Goal: Feedback & Contribution: Contribute content

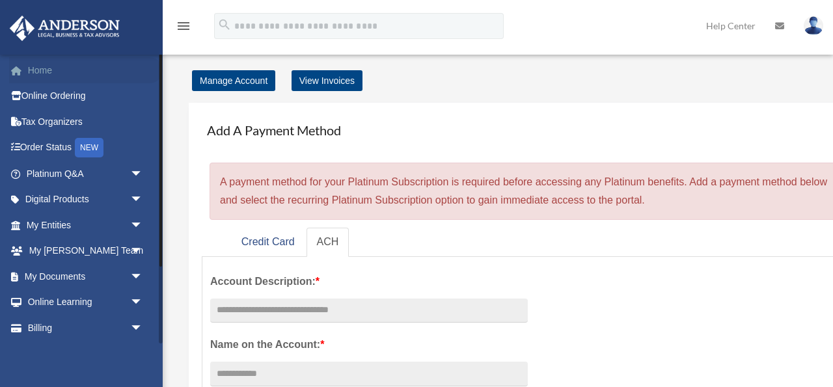
click at [33, 69] on link "Home" at bounding box center [86, 70] width 154 height 26
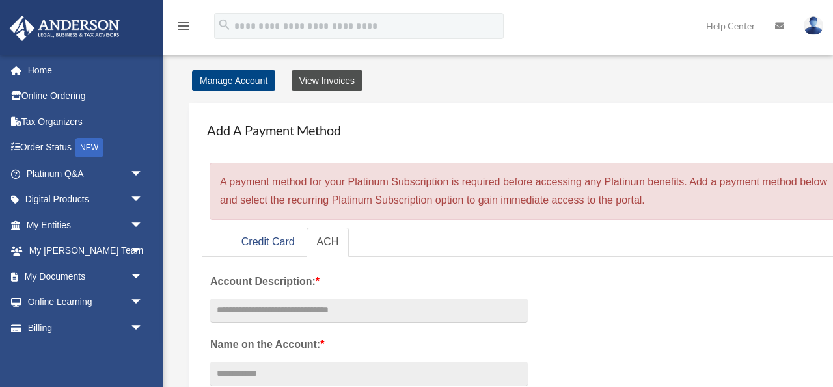
click at [348, 83] on link "View Invoices" at bounding box center [327, 80] width 71 height 21
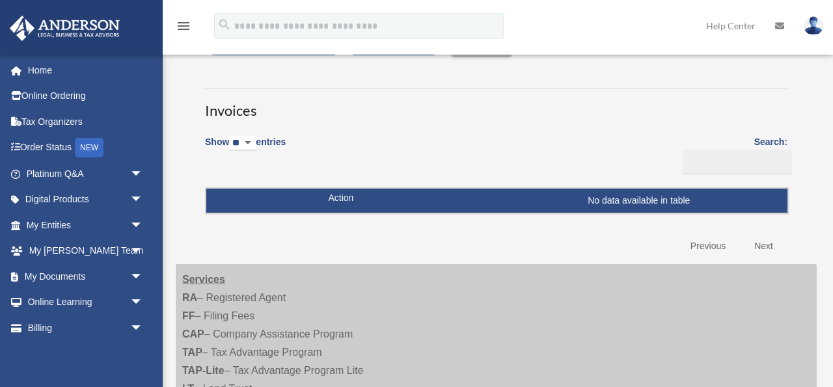
scroll to position [38, 0]
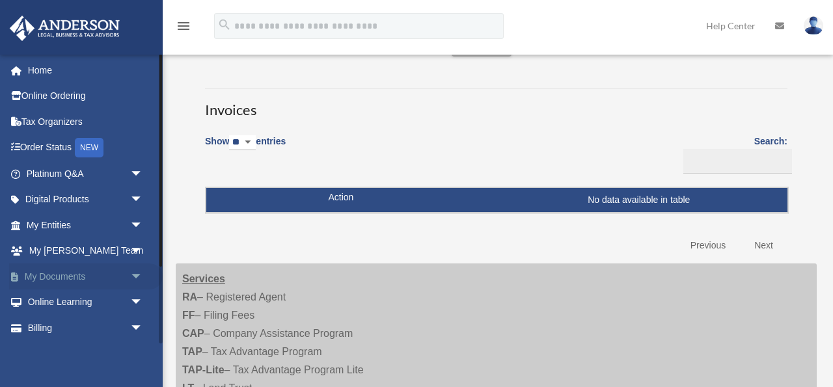
click at [76, 282] on link "My Documents arrow_drop_down" at bounding box center [86, 277] width 154 height 26
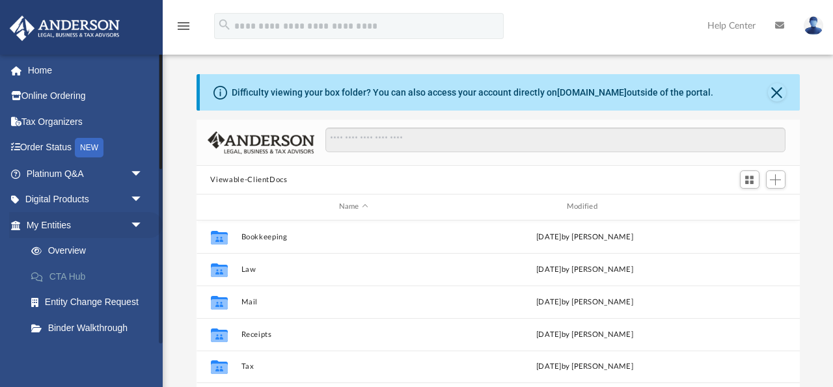
scroll to position [296, 604]
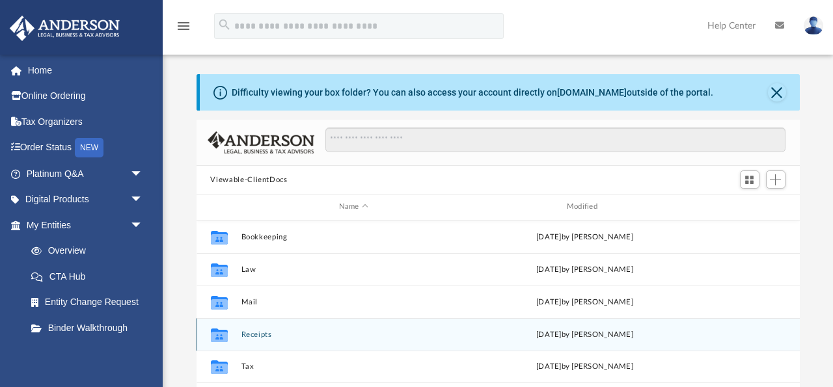
click at [295, 325] on div "Collaborated Folder Receipts [DATE] by [PERSON_NAME]" at bounding box center [499, 334] width 604 height 33
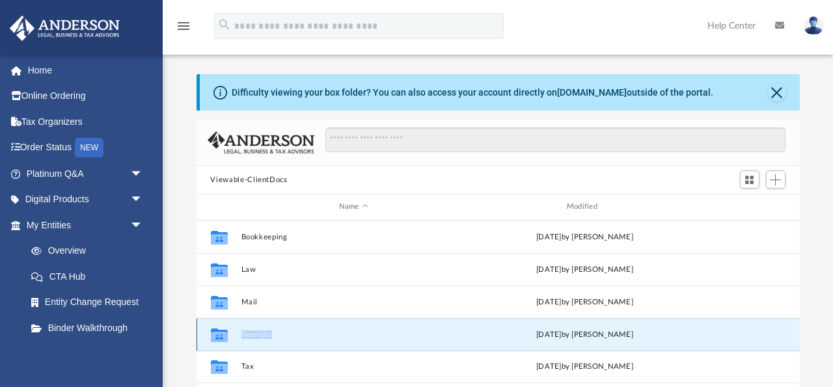
click at [295, 325] on div "Collaborated Folder Receipts [DATE] by [PERSON_NAME]" at bounding box center [499, 334] width 604 height 33
click at [221, 336] on icon "grid" at bounding box center [218, 335] width 17 height 14
click at [321, 339] on div "Collaborated Folder Receipts [DATE] by [PERSON_NAME]" at bounding box center [499, 334] width 604 height 33
click at [315, 337] on button "Receipts" at bounding box center [353, 335] width 225 height 8
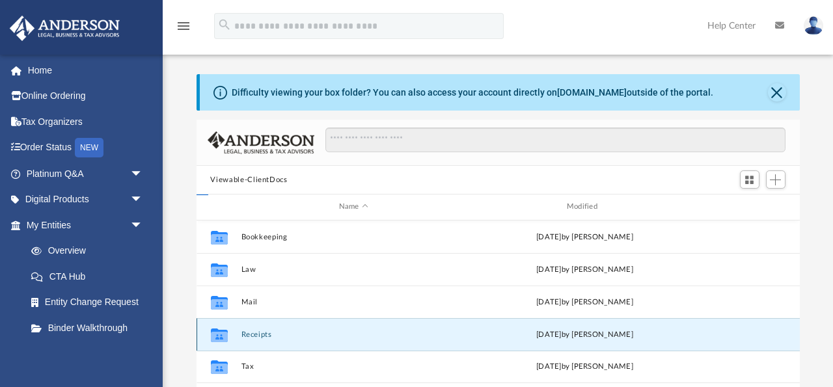
click at [315, 337] on button "Receipts" at bounding box center [353, 335] width 225 height 8
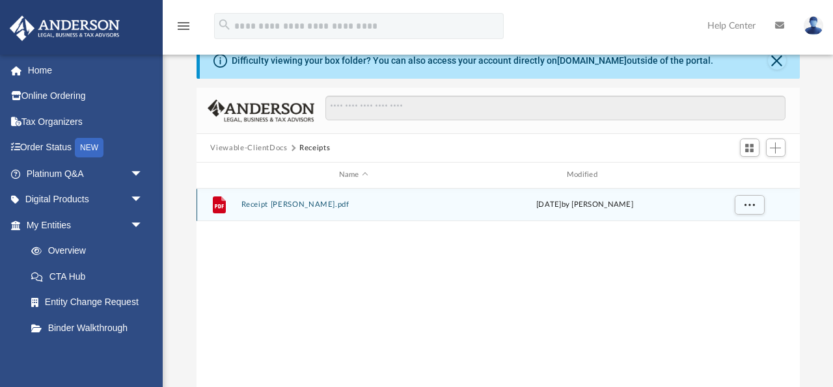
scroll to position [31, 0]
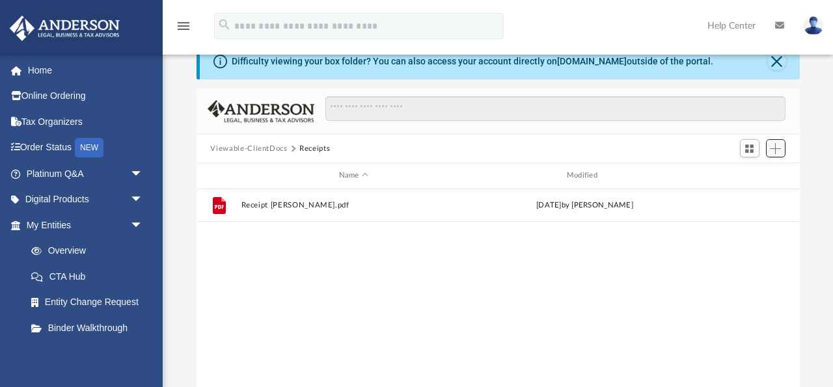
click at [780, 151] on span "Add" at bounding box center [775, 148] width 11 height 11
click at [755, 176] on li "Upload" at bounding box center [757, 174] width 42 height 14
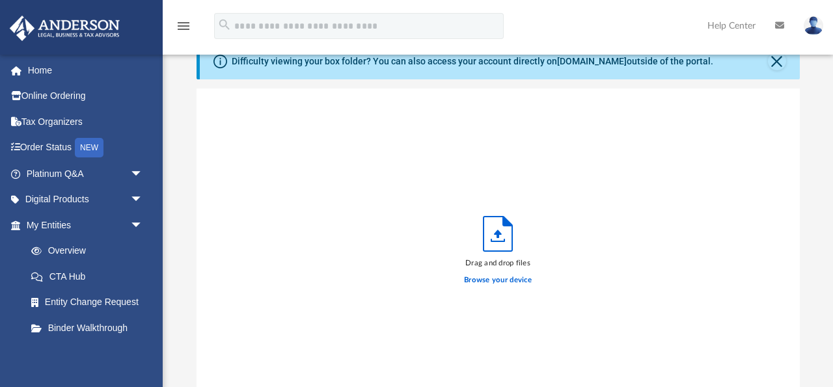
scroll to position [330, 604]
click at [487, 285] on label "Browse your device" at bounding box center [498, 281] width 68 height 12
click at [0, 0] on input "Browse your device" at bounding box center [0, 0] width 0 height 0
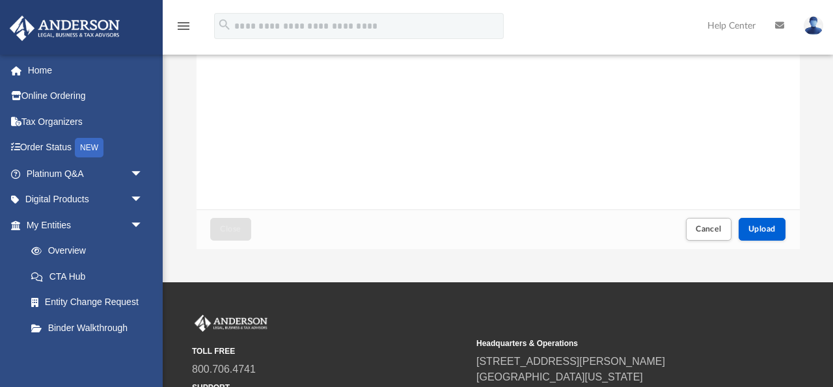
scroll to position [231, 0]
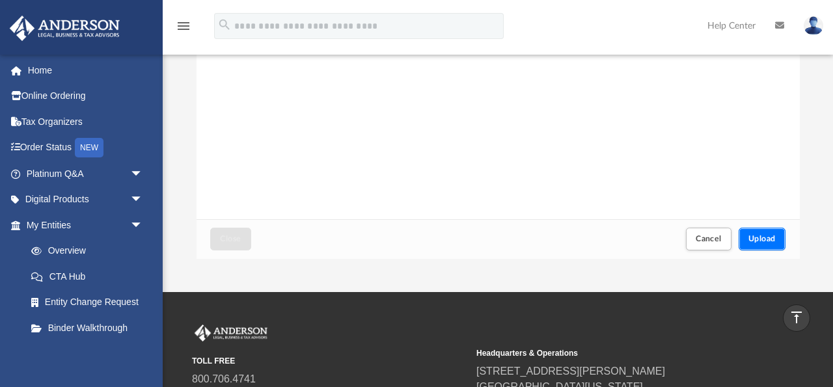
click at [753, 243] on span "Upload" at bounding box center [762, 239] width 27 height 8
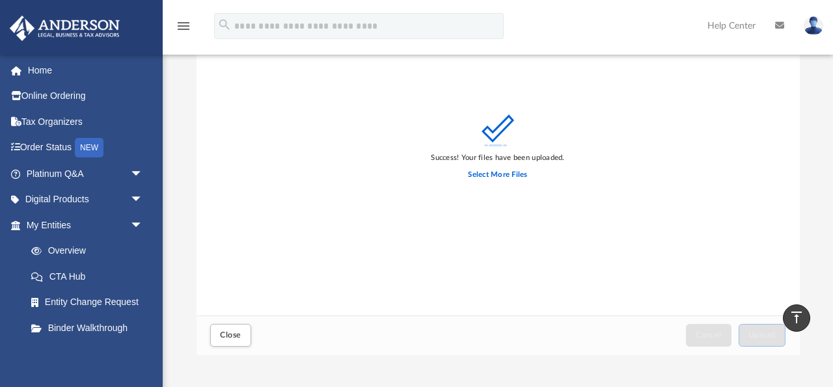
scroll to position [0, 0]
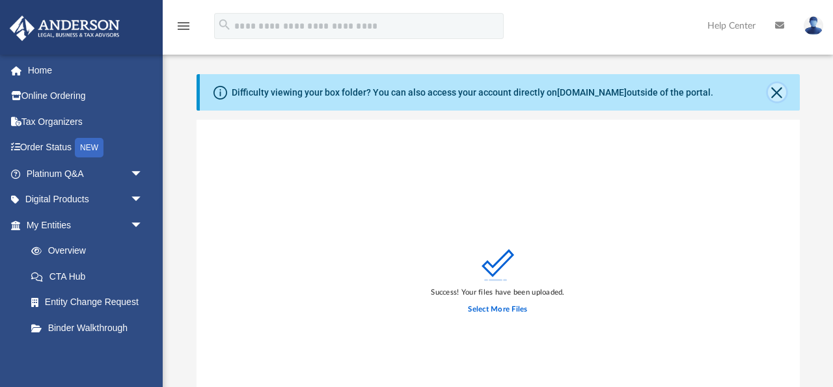
click at [777, 94] on button "Close" at bounding box center [777, 92] width 18 height 18
